Goal: Navigation & Orientation: Find specific page/section

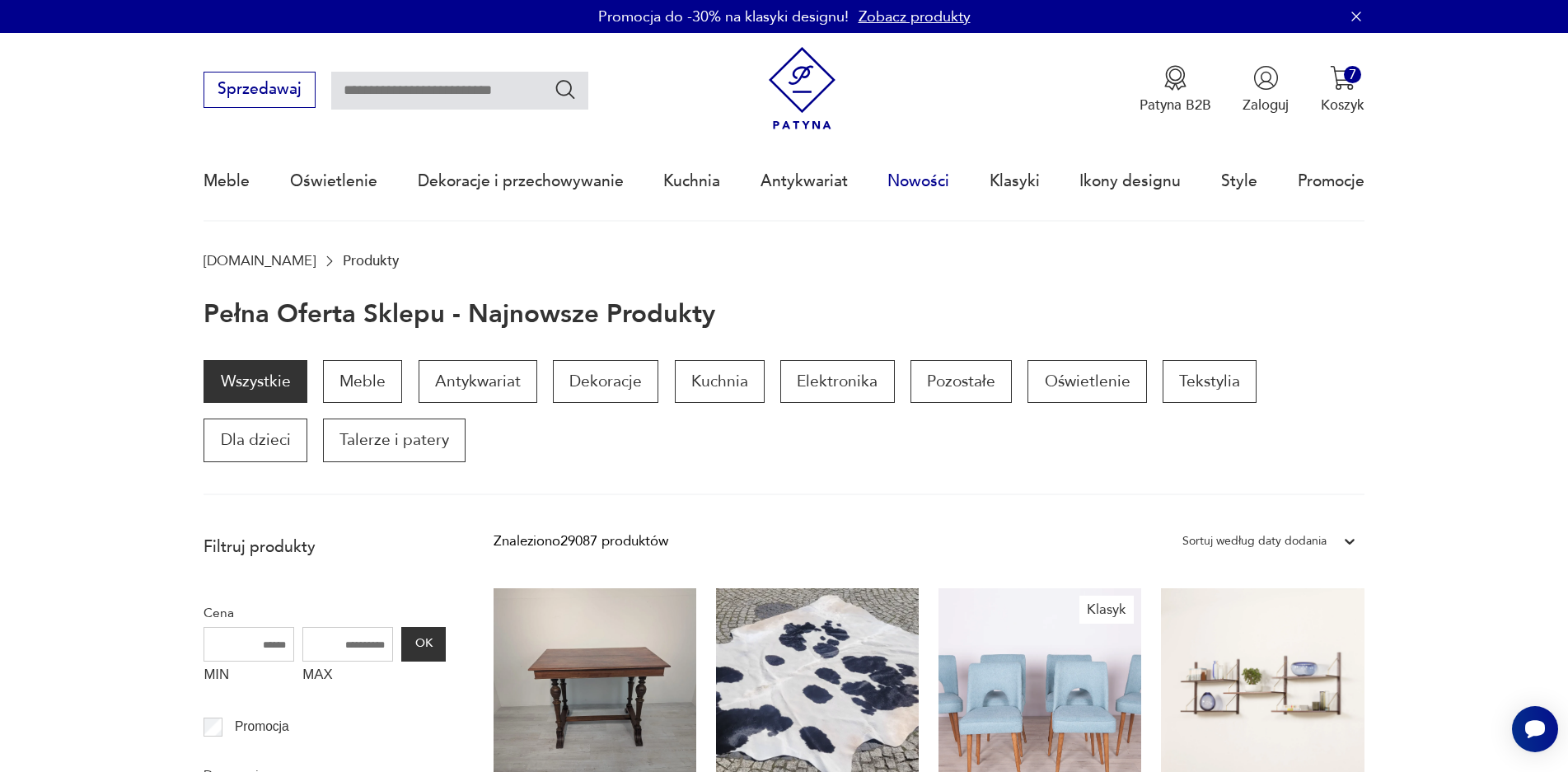
click at [916, 190] on link "Nowości" at bounding box center [919, 181] width 62 height 75
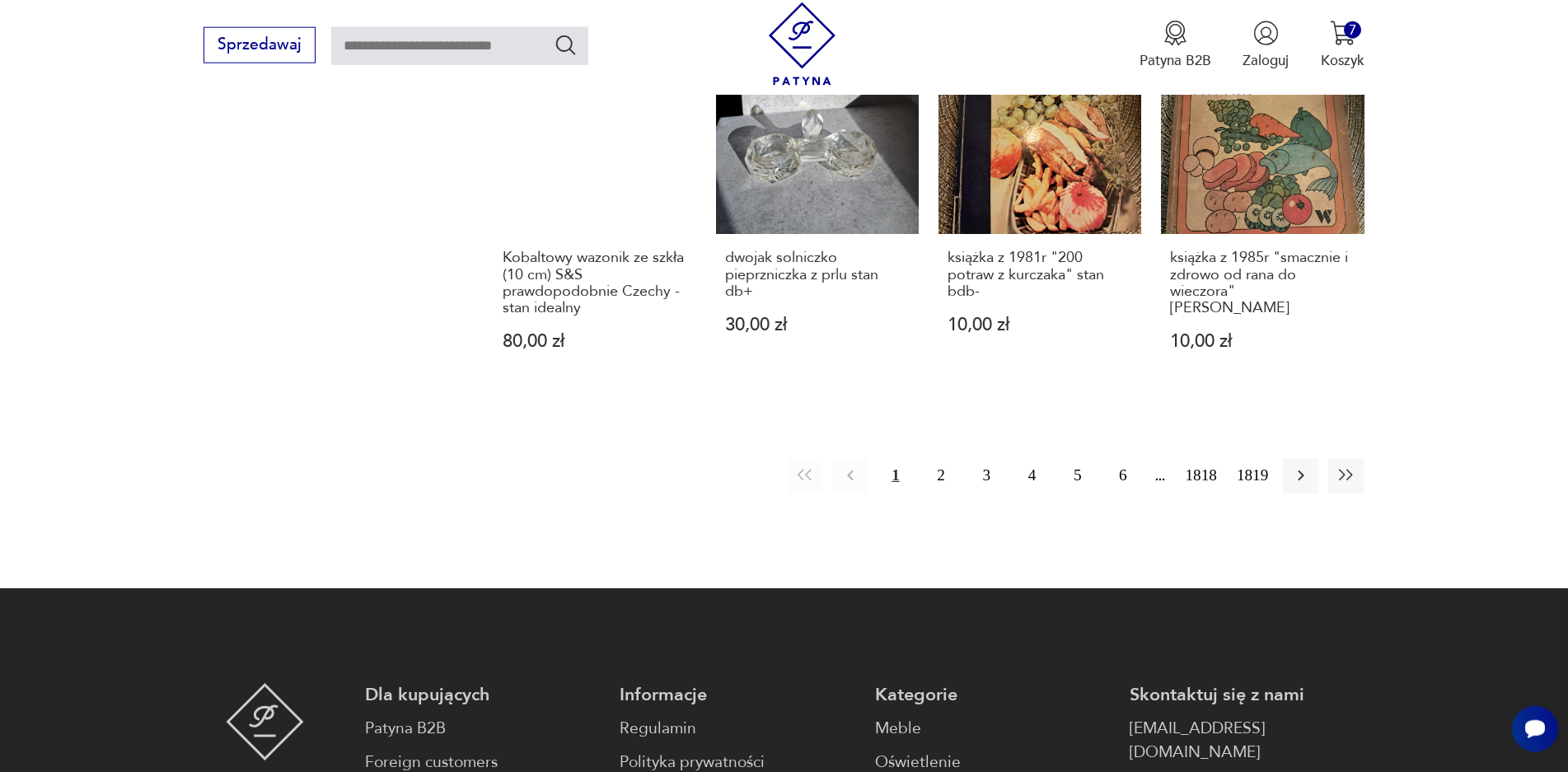
scroll to position [1770, 0]
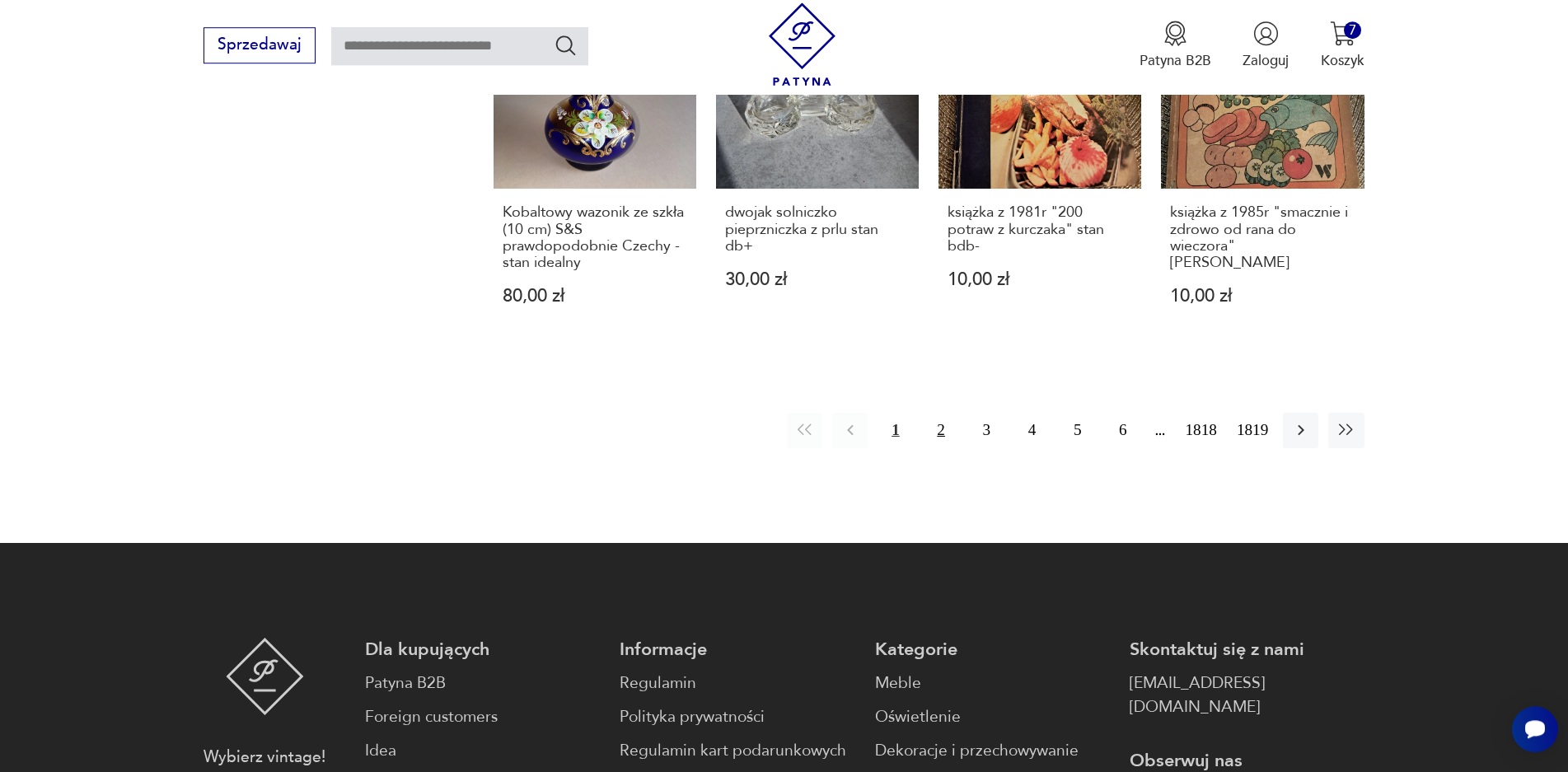
click at [943, 413] on button "2" at bounding box center [941, 431] width 36 height 36
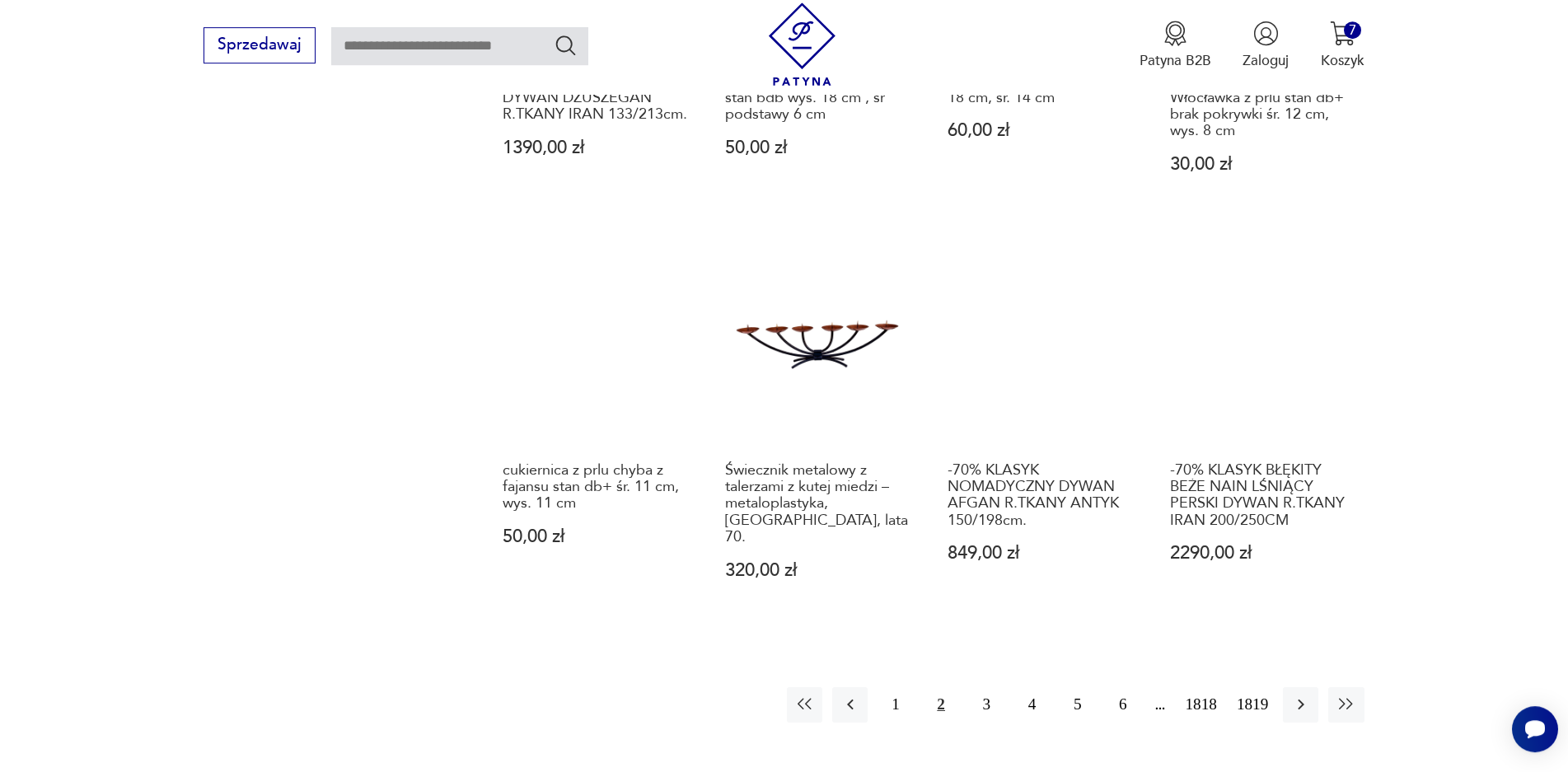
scroll to position [1613, 0]
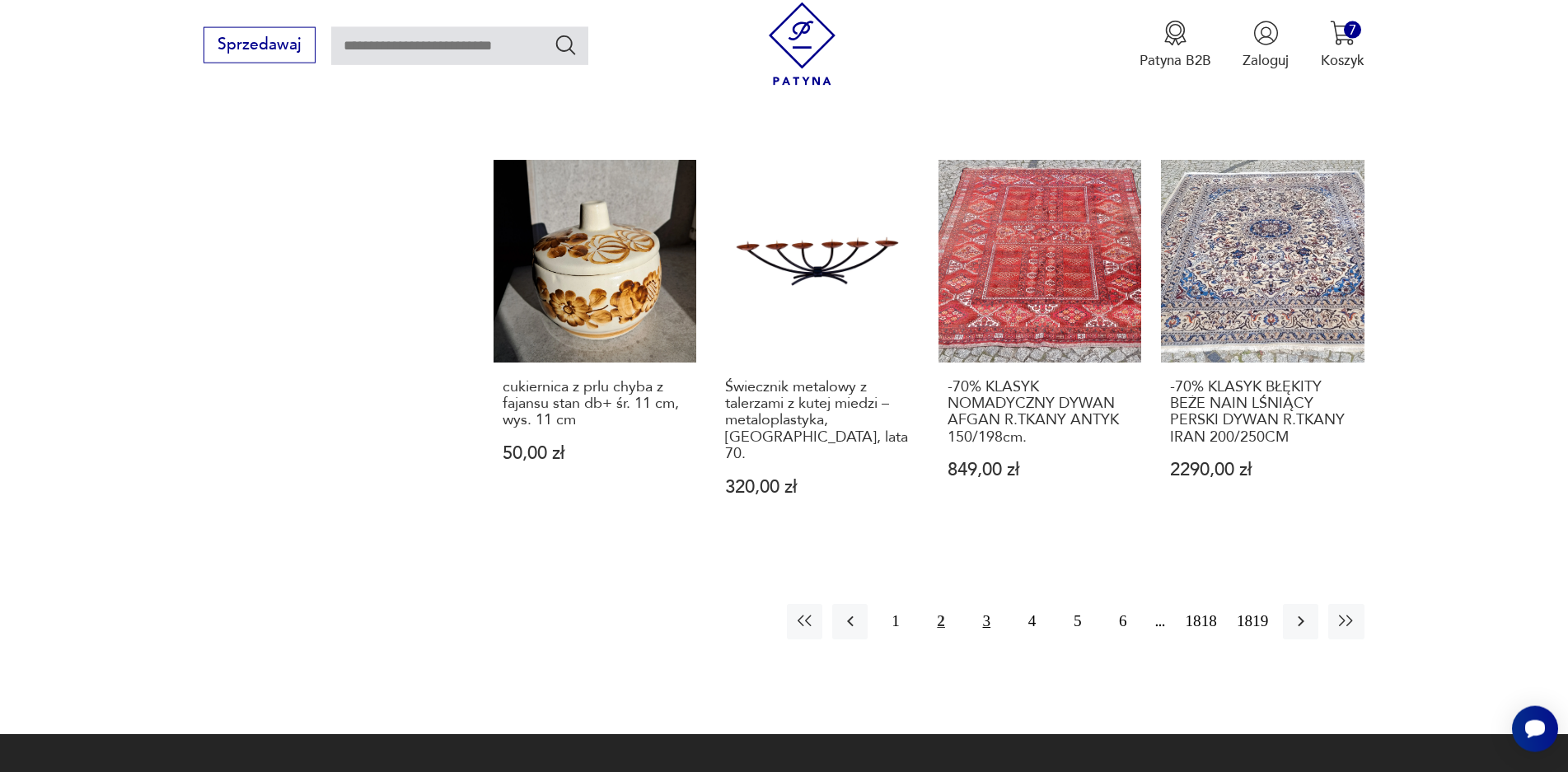
click at [982, 604] on button "3" at bounding box center [987, 622] width 36 height 36
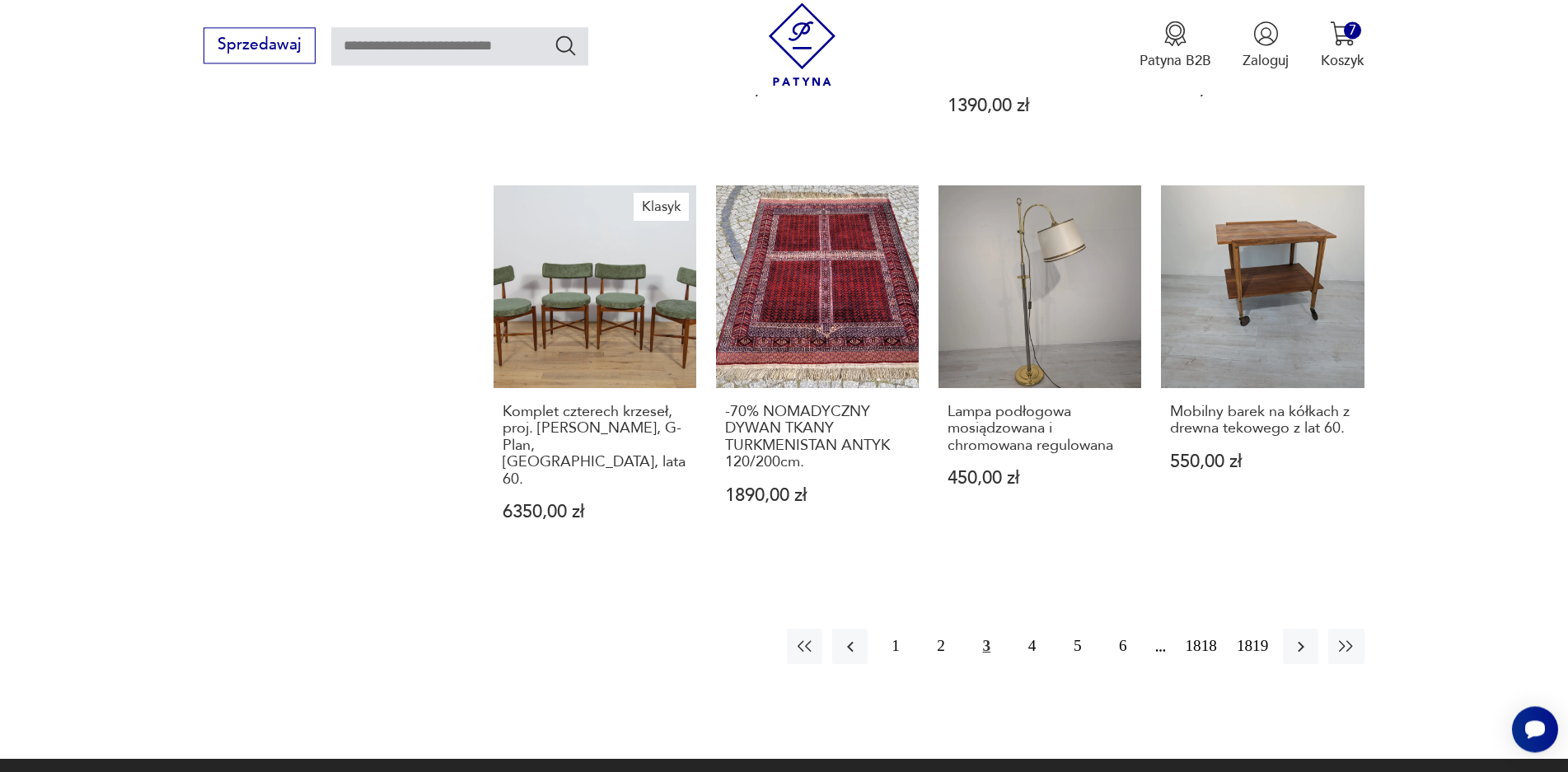
scroll to position [1692, 0]
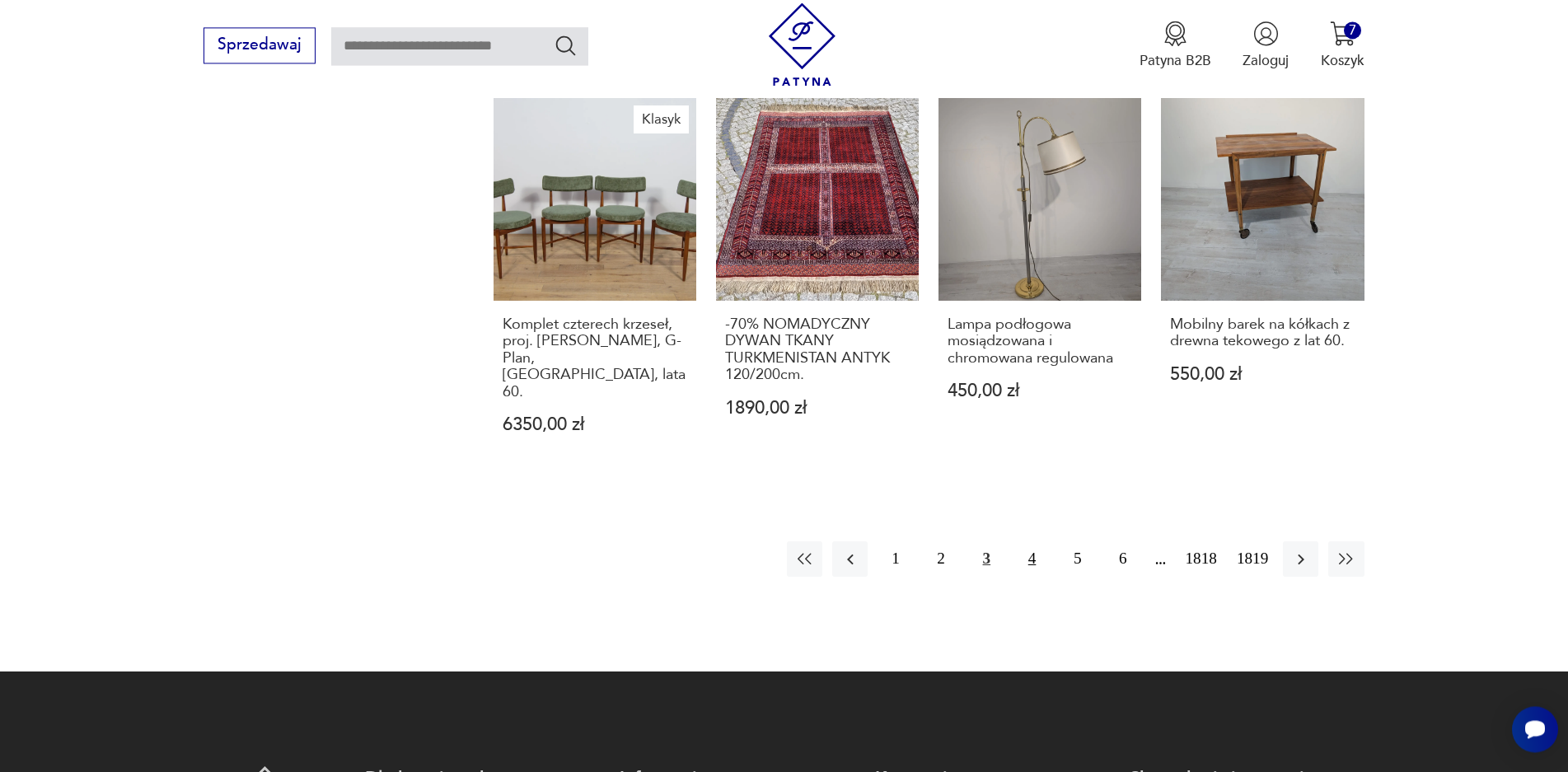
click at [1022, 542] on button "4" at bounding box center [1033, 560] width 36 height 36
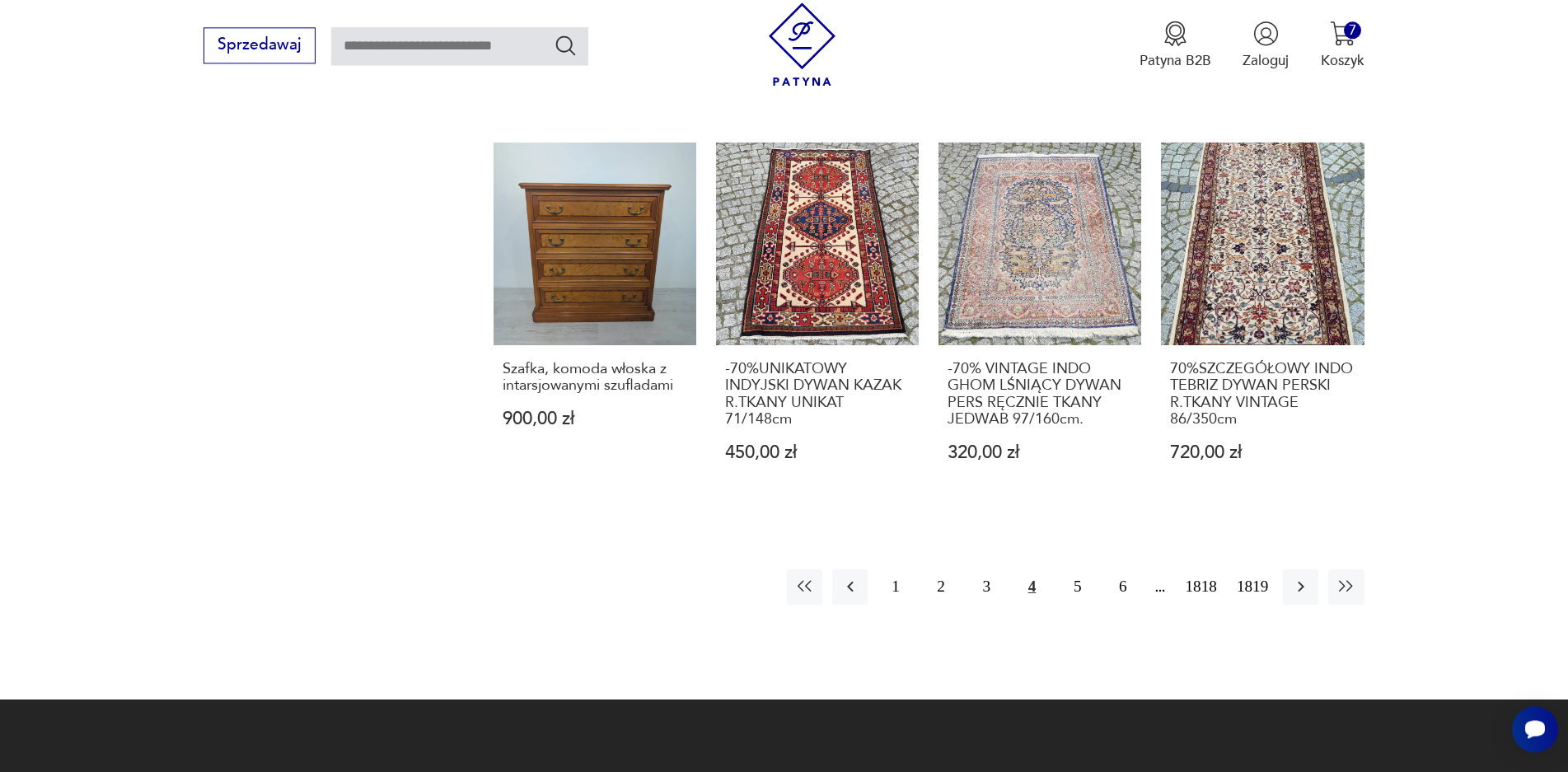
scroll to position [1692, 0]
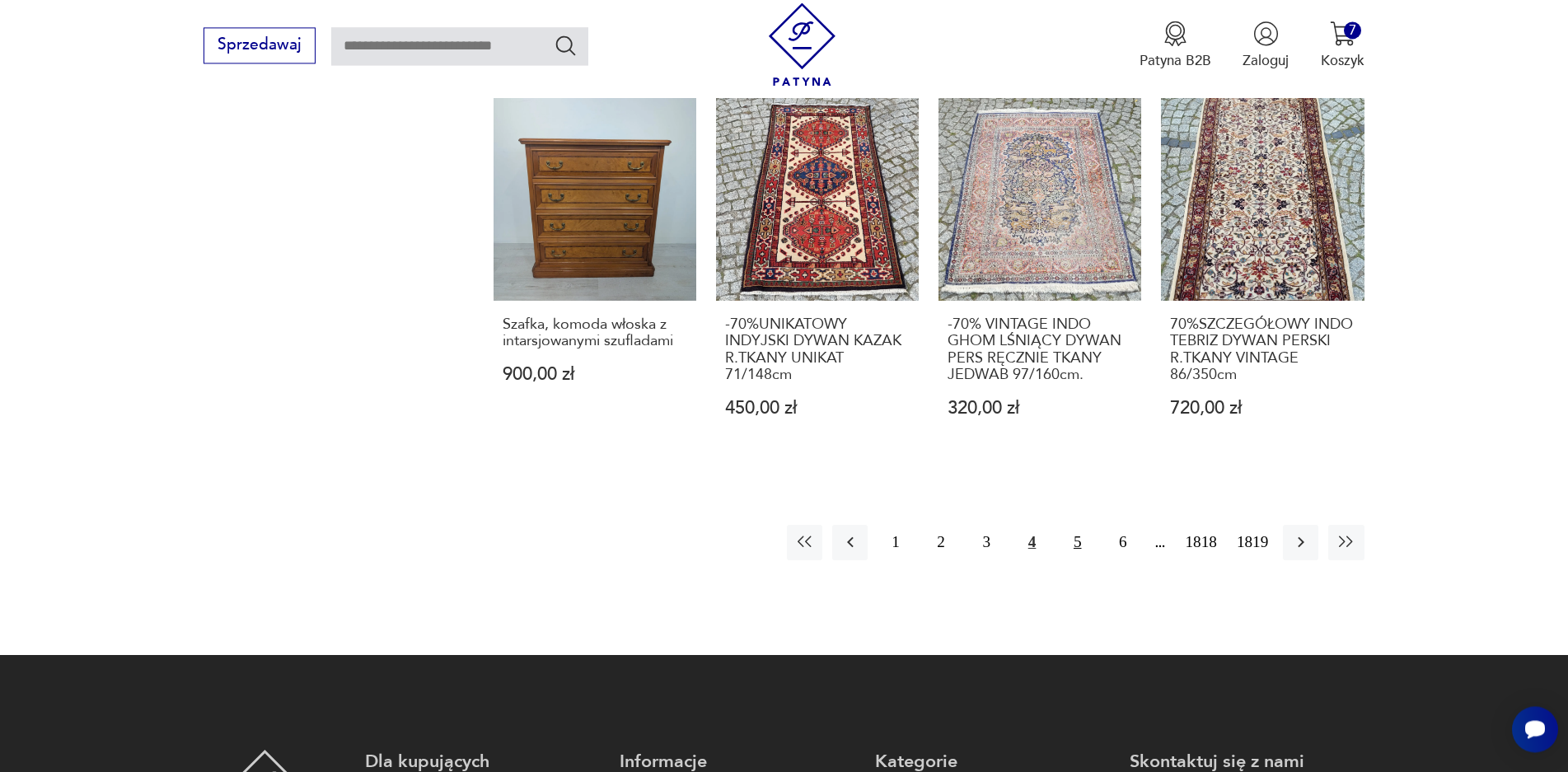
click at [1086, 546] on button "5" at bounding box center [1078, 543] width 36 height 36
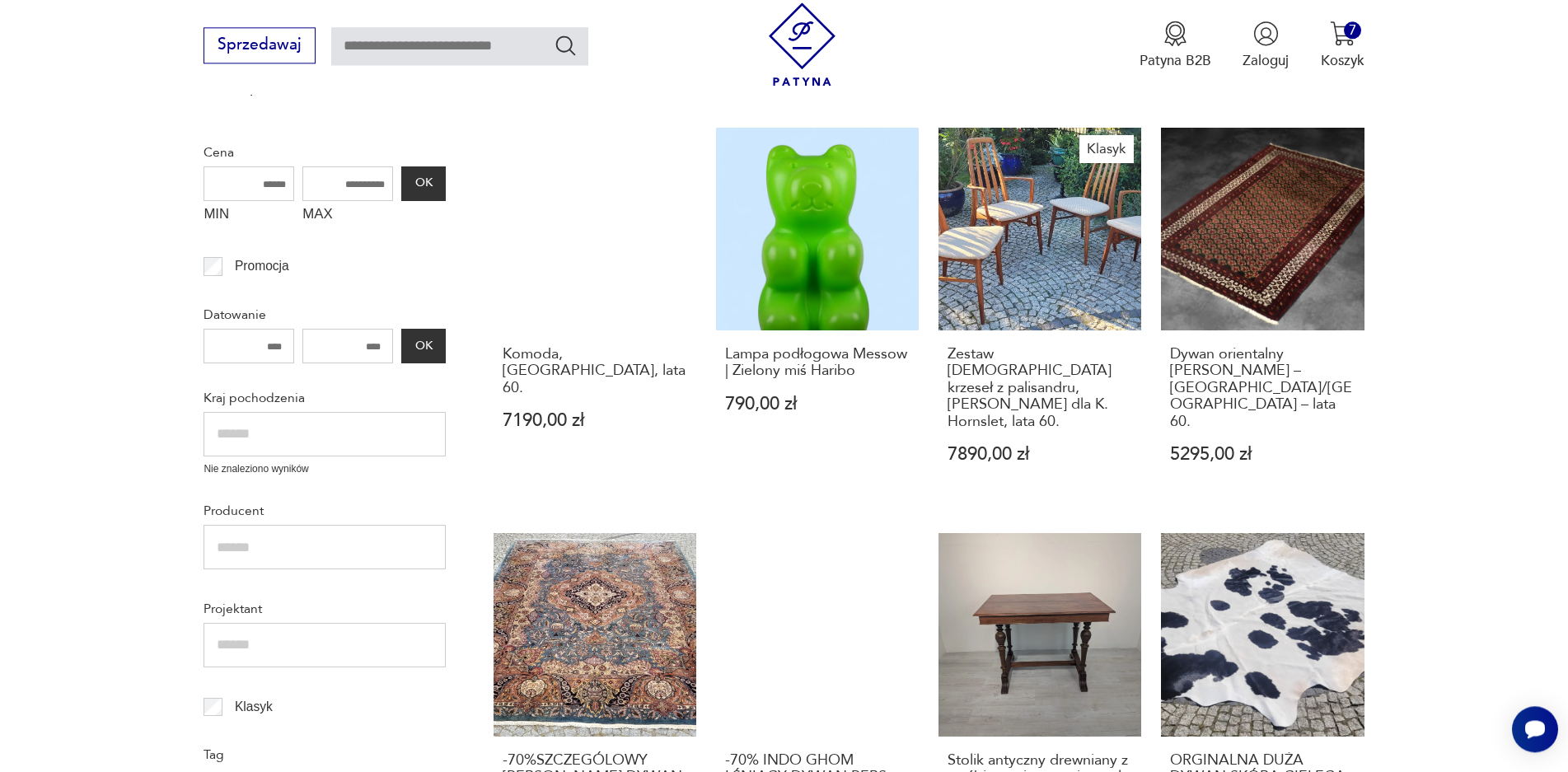
scroll to position [516, 0]
